Goal: Task Accomplishment & Management: Use online tool/utility

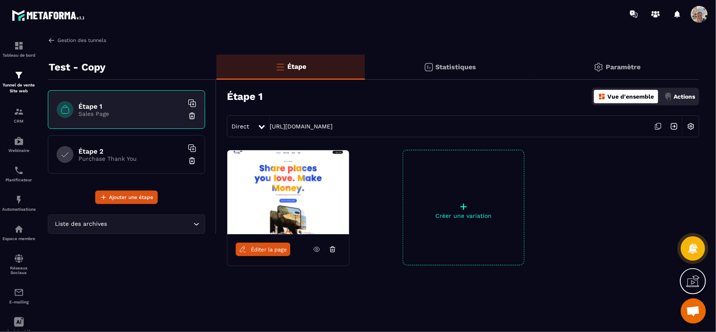
click at [49, 41] on img at bounding box center [52, 41] width 8 height 8
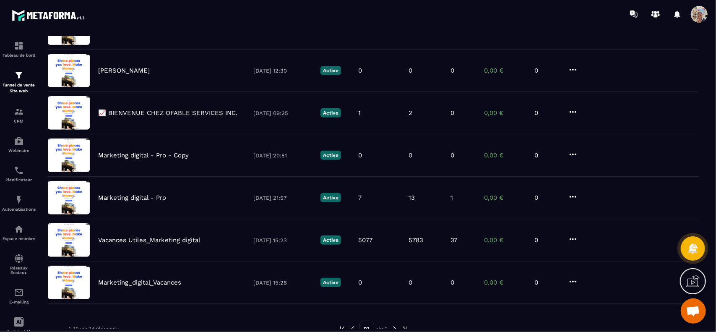
scroll to position [257, 0]
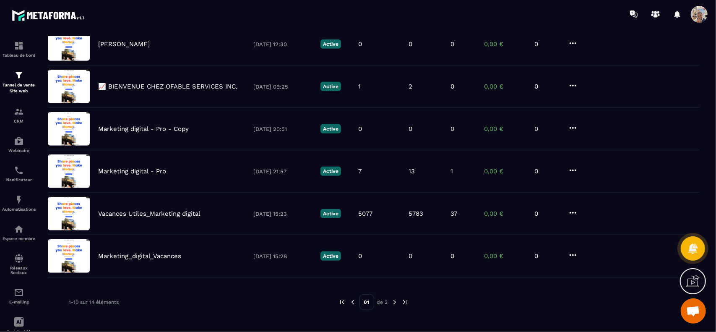
click at [394, 299] on img at bounding box center [395, 302] width 8 height 8
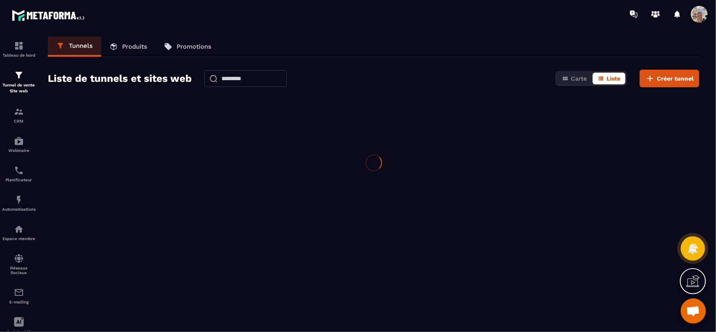
scroll to position [0, 0]
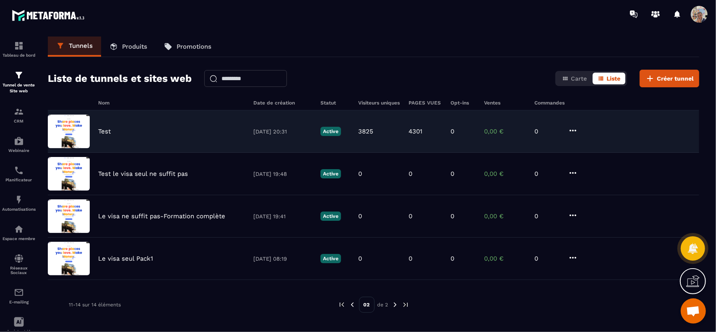
click at [221, 133] on div "Test" at bounding box center [171, 132] width 147 height 8
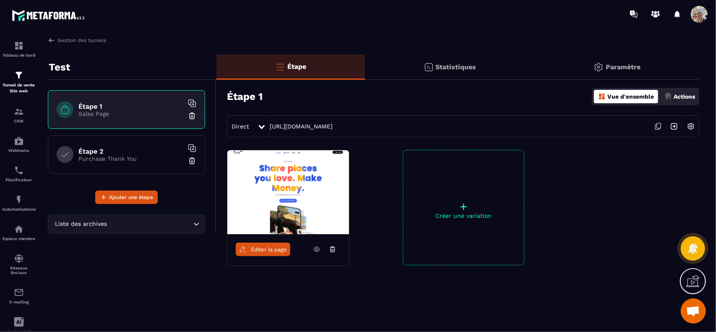
click at [272, 248] on span "Éditer la page" at bounding box center [269, 249] width 36 height 6
